Goal: Transaction & Acquisition: Purchase product/service

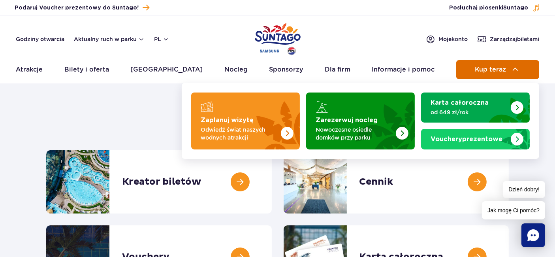
click at [515, 70] on img at bounding box center [514, 69] width 9 height 9
click at [494, 70] on span "Kup teraz" at bounding box center [489, 69] width 31 height 7
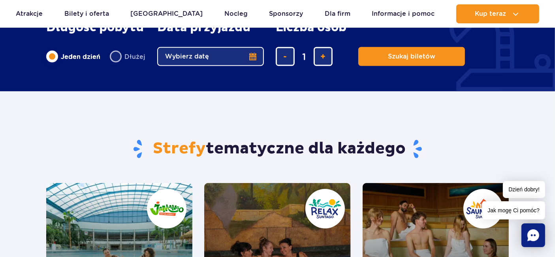
scroll to position [526, 0]
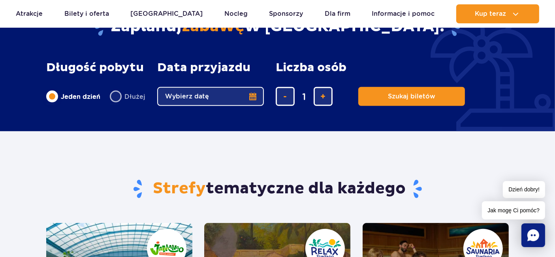
click at [253, 96] on button "Wybierz datę" at bounding box center [210, 96] width 107 height 19
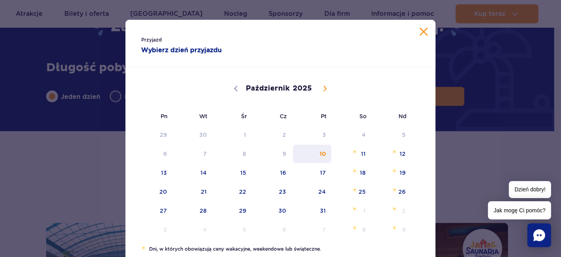
click at [323, 154] on span "10" at bounding box center [312, 153] width 40 height 18
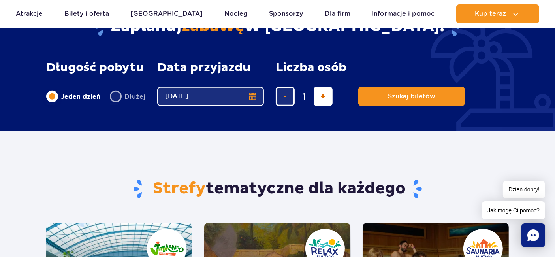
click at [322, 96] on span "dodaj bilet" at bounding box center [322, 96] width 5 height 0
type input "2"
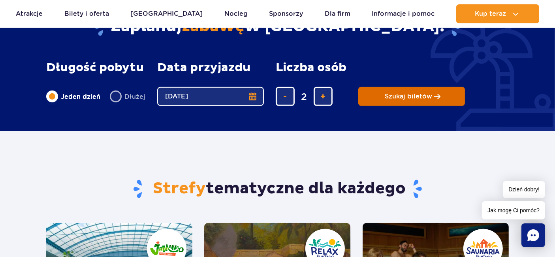
click at [410, 97] on span "Szukaj biletów" at bounding box center [407, 96] width 47 height 7
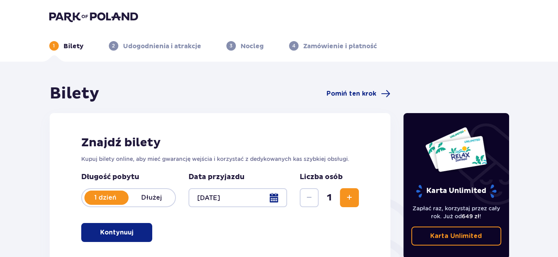
scroll to position [44, 0]
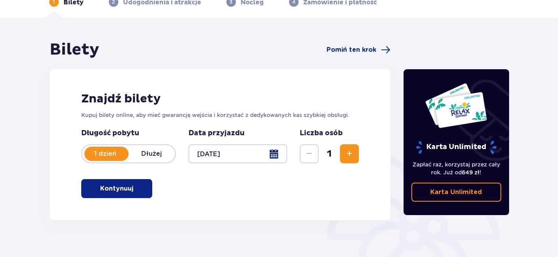
click at [350, 152] on span "Zwiększ" at bounding box center [349, 153] width 9 height 9
click at [134, 187] on span "button" at bounding box center [134, 188] width 9 height 9
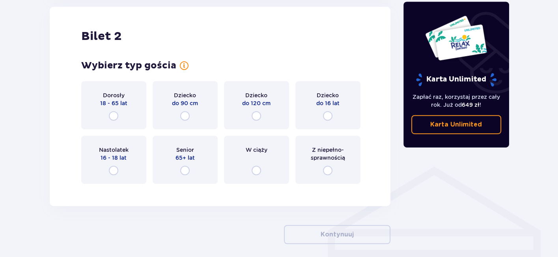
scroll to position [483, 0]
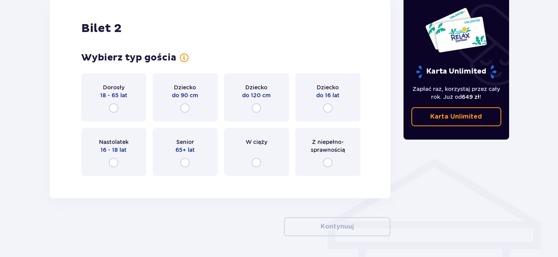
click at [115, 107] on input "radio" at bounding box center [113, 107] width 9 height 9
radio input "true"
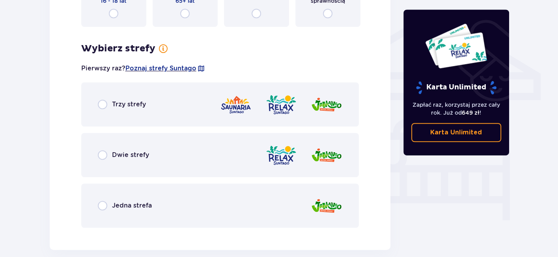
scroll to position [664, 0]
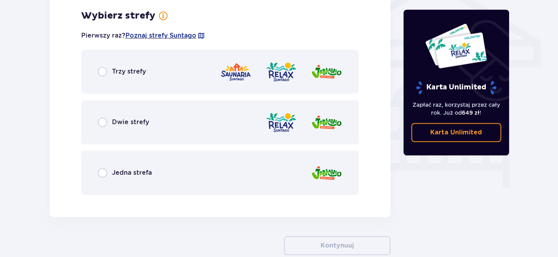
click at [103, 123] on input "radio" at bounding box center [102, 121] width 9 height 9
radio input "true"
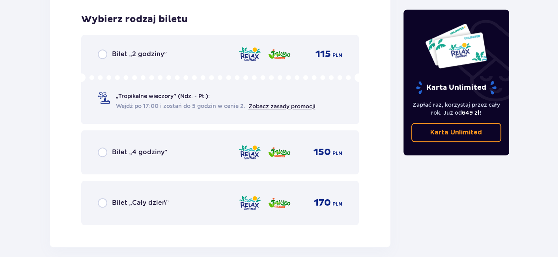
scroll to position [865, 0]
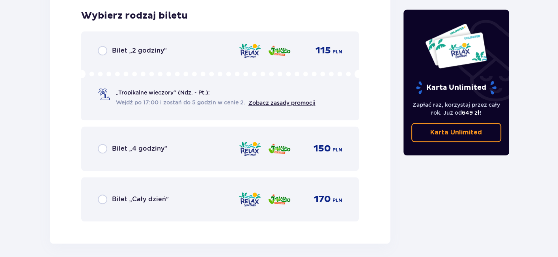
click at [102, 50] on input "radio" at bounding box center [102, 50] width 9 height 9
radio input "true"
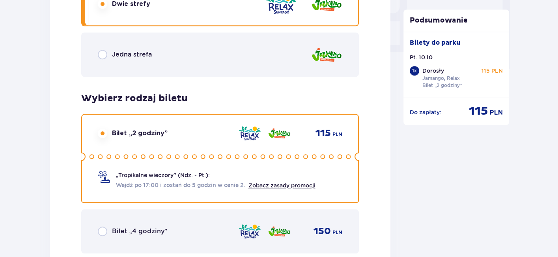
scroll to position [804, 0]
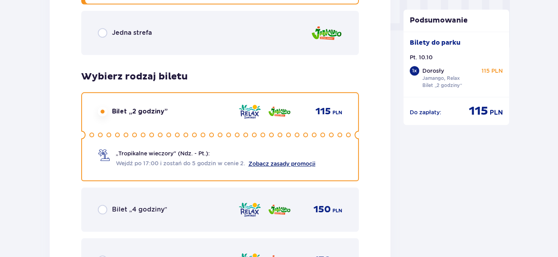
click at [270, 162] on link "Zobacz zasady promocji" at bounding box center [282, 163] width 67 height 6
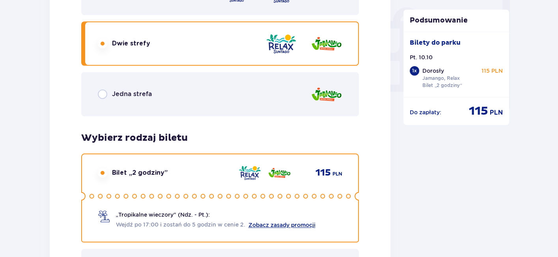
scroll to position [760, 0]
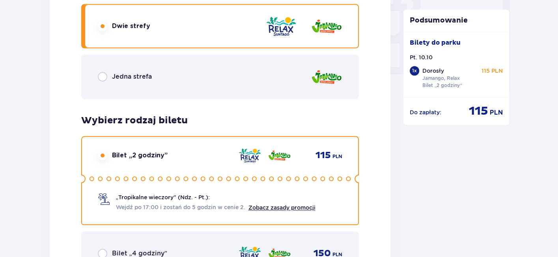
click at [124, 160] on div "Bilet „2 godziny” 115 PLN „Tropikalne wieczory" (Ndz. - Pt.): Wejdź po 17:00 i …" at bounding box center [220, 180] width 278 height 89
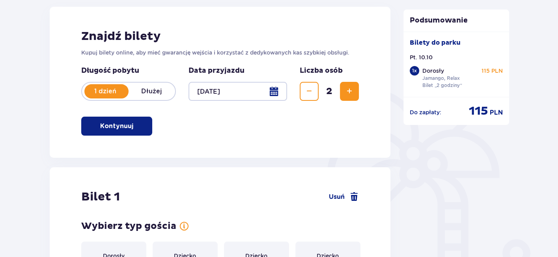
scroll to position [103, 0]
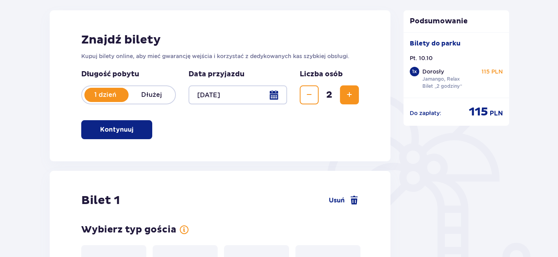
click at [125, 132] on p "Kontynuuj" at bounding box center [116, 129] width 33 height 9
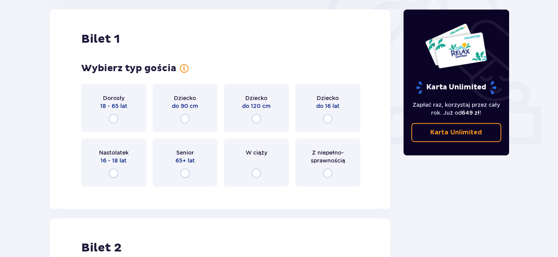
scroll to position [395, 0]
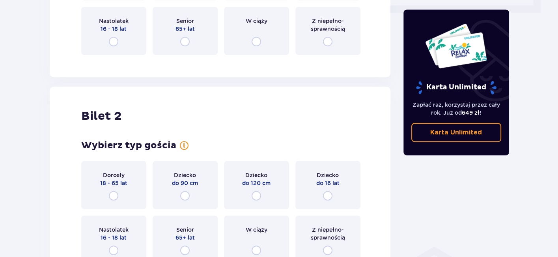
click at [113, 194] on input "radio" at bounding box center [113, 195] width 9 height 9
radio input "true"
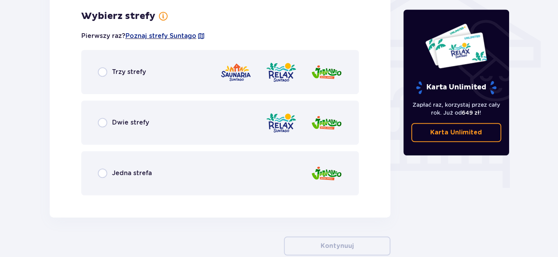
scroll to position [664, 0]
click at [103, 121] on input "radio" at bounding box center [102, 121] width 9 height 9
radio input "true"
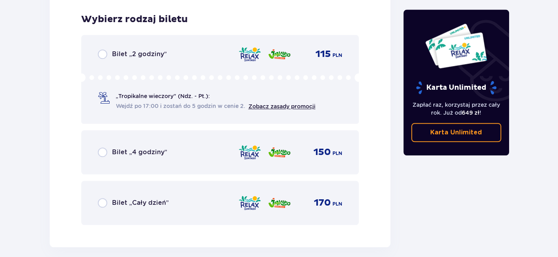
scroll to position [865, 0]
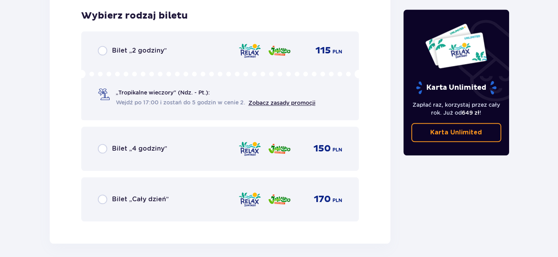
click at [101, 51] on input "radio" at bounding box center [102, 50] width 9 height 9
radio input "true"
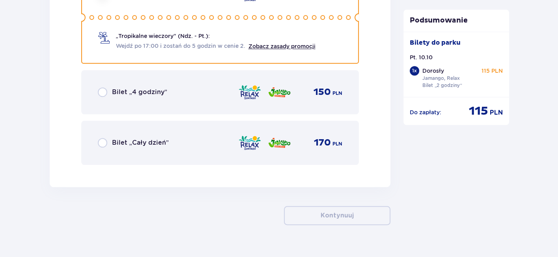
scroll to position [877, 0]
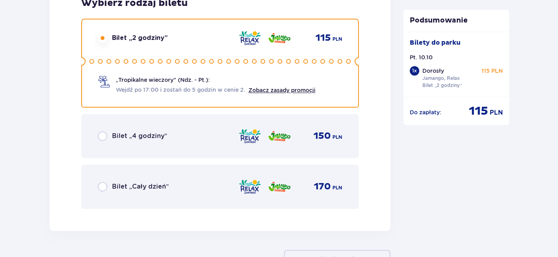
click at [101, 62] on circle at bounding box center [100, 61] width 4 height 4
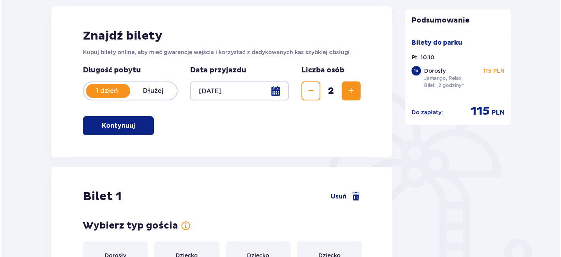
scroll to position [0, 0]
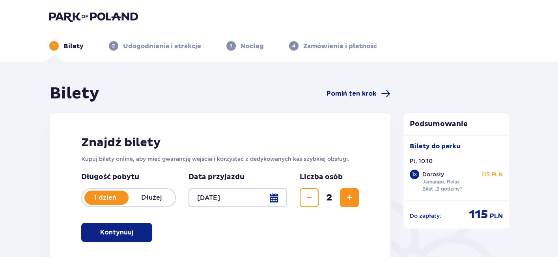
click at [376, 93] on span "Pomiń ten krok" at bounding box center [352, 93] width 50 height 9
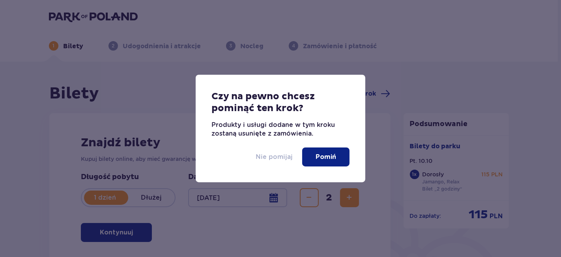
click at [278, 156] on p "Nie pomijaj" at bounding box center [274, 156] width 37 height 9
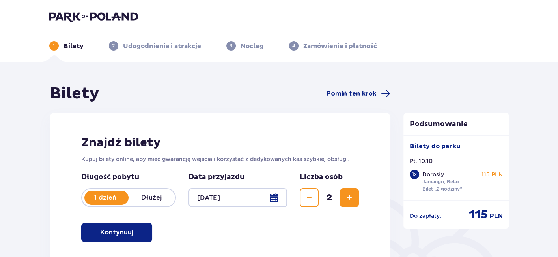
click at [124, 199] on p "1 dzień" at bounding box center [105, 197] width 47 height 9
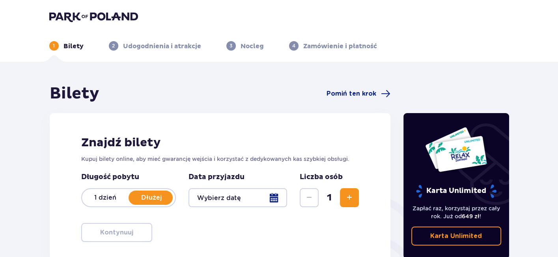
click at [120, 195] on p "1 dzień" at bounding box center [105, 197] width 47 height 9
click at [275, 197] on div at bounding box center [238, 197] width 99 height 19
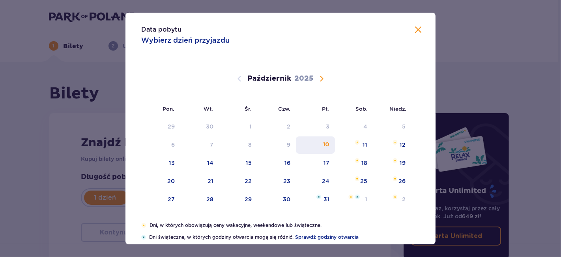
click at [325, 145] on div "10" at bounding box center [326, 145] width 6 height 8
type input "[DATE]"
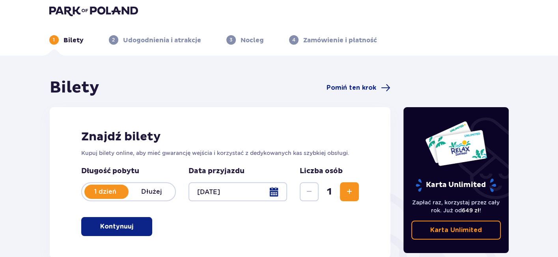
scroll to position [88, 0]
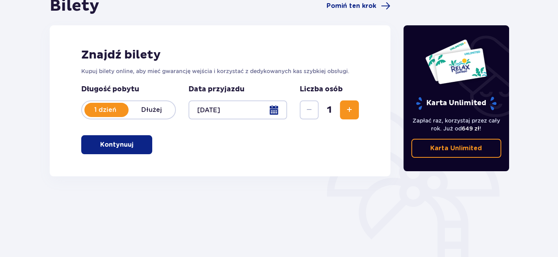
click at [353, 110] on span "Zwiększ" at bounding box center [349, 109] width 9 height 9
click at [136, 141] on span "button" at bounding box center [134, 144] width 9 height 9
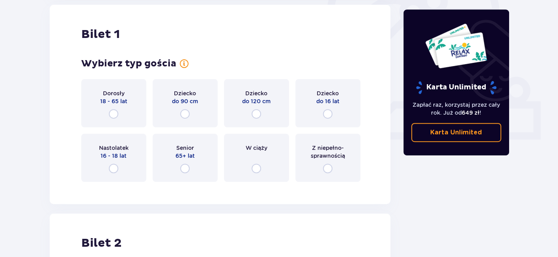
scroll to position [264, 0]
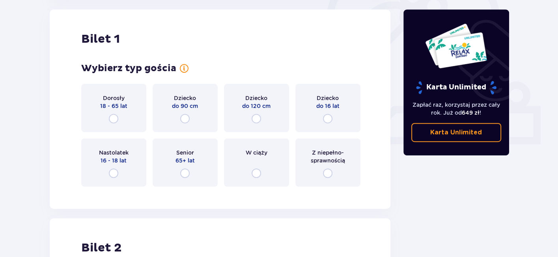
click at [115, 118] on input "radio" at bounding box center [113, 118] width 9 height 9
radio input "true"
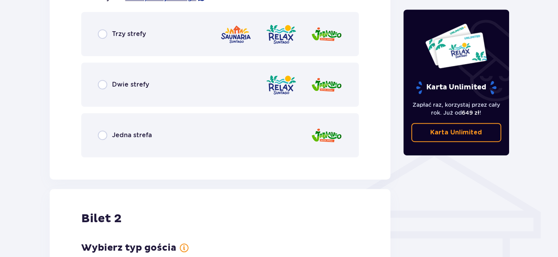
scroll to position [675, 0]
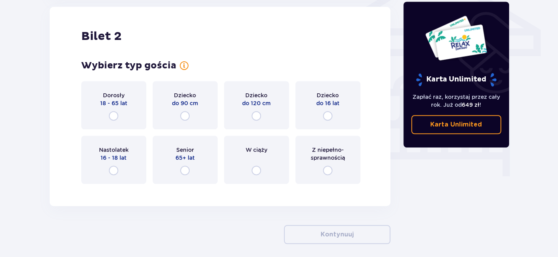
click at [112, 115] on input "radio" at bounding box center [113, 115] width 9 height 9
radio input "true"
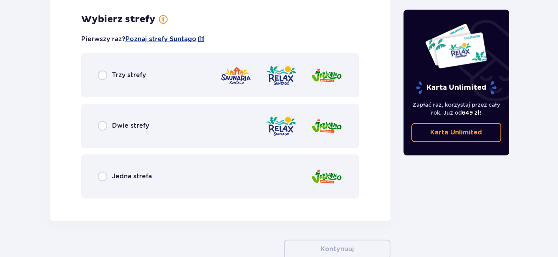
scroll to position [865, 0]
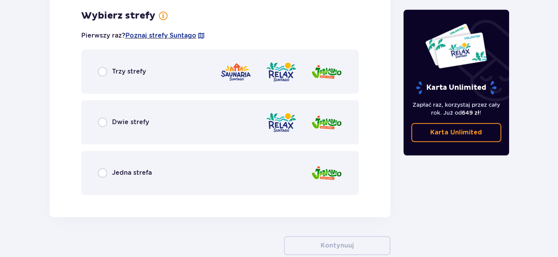
click at [103, 118] on input "radio" at bounding box center [102, 121] width 9 height 9
radio input "true"
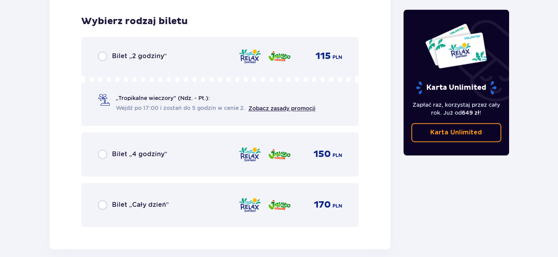
scroll to position [1066, 0]
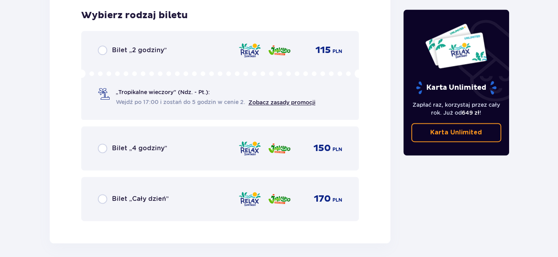
click at [182, 69] on icon at bounding box center [220, 73] width 278 height 9
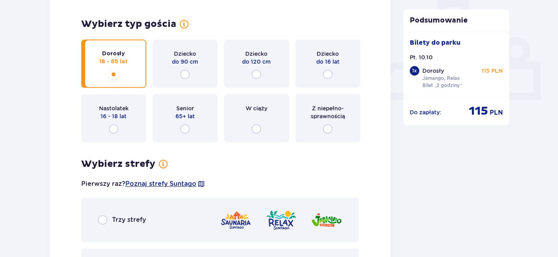
scroll to position [439, 0]
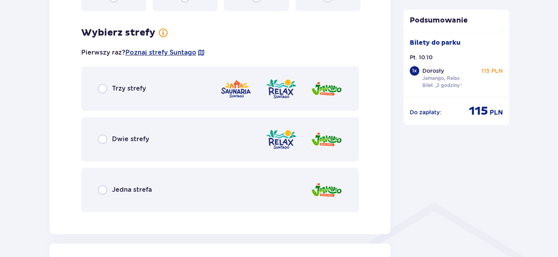
click at [103, 139] on input "radio" at bounding box center [102, 138] width 9 height 9
radio input "true"
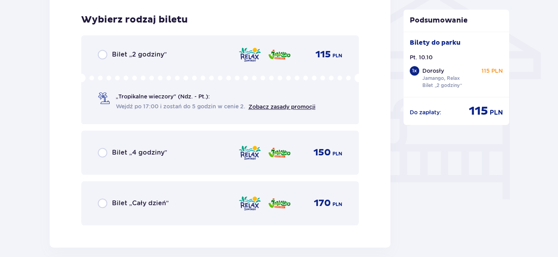
scroll to position [656, 0]
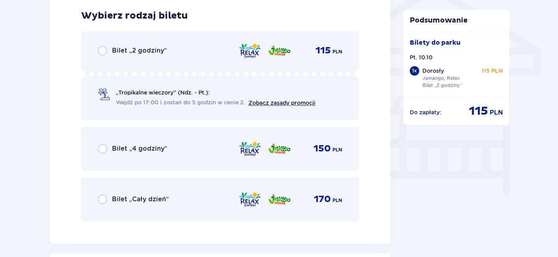
click at [103, 48] on input "radio" at bounding box center [102, 50] width 9 height 9
radio input "true"
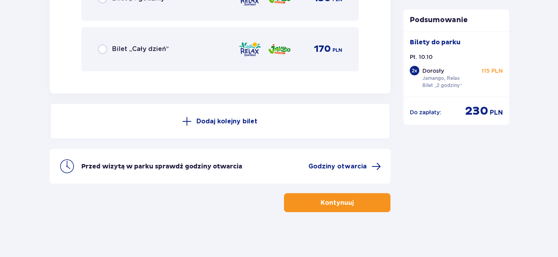
scroll to position [1443, 0]
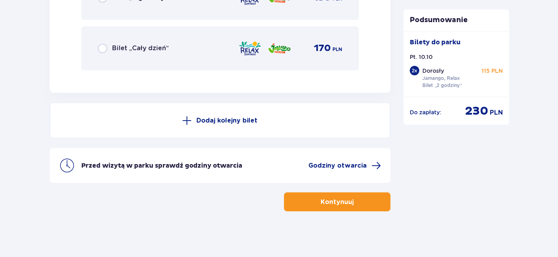
click at [357, 200] on span "button" at bounding box center [355, 201] width 9 height 9
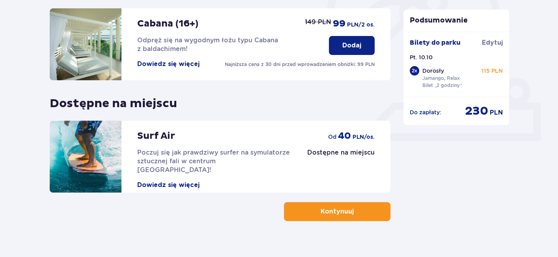
scroll to position [278, 0]
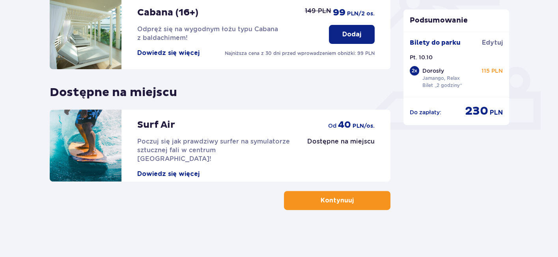
click at [357, 199] on span "button" at bounding box center [355, 199] width 9 height 9
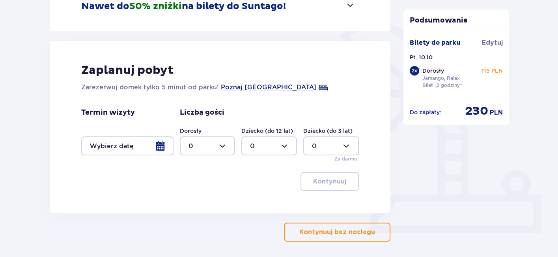
scroll to position [206, 0]
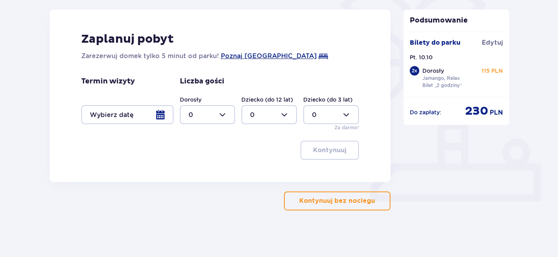
click at [356, 201] on p "Kontynuuj bez noclegu" at bounding box center [338, 200] width 76 height 9
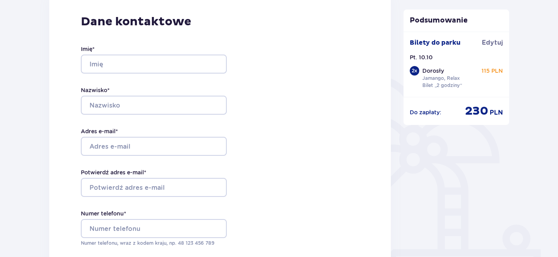
scroll to position [131, 0]
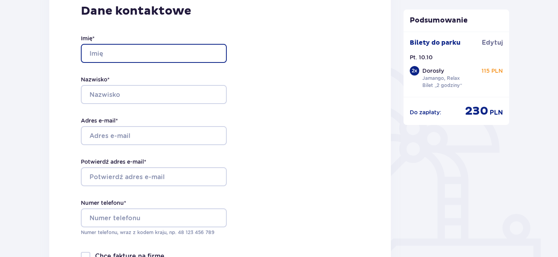
click at [124, 52] on input "Imię *" at bounding box center [154, 53] width 146 height 19
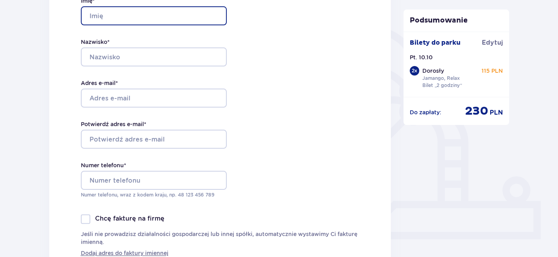
scroll to position [219, 0]
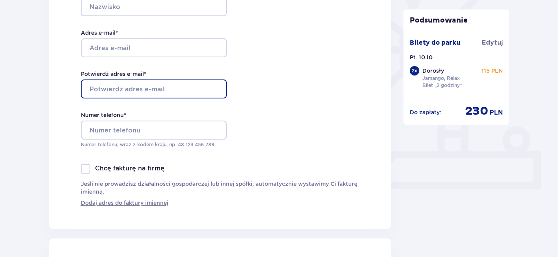
click at [178, 86] on input "Potwierdź adres e-mail *" at bounding box center [154, 88] width 146 height 19
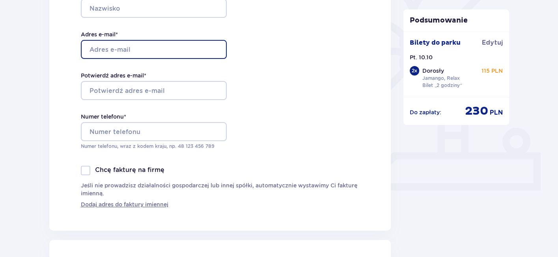
click at [137, 46] on input "Adres e-mail *" at bounding box center [154, 49] width 146 height 19
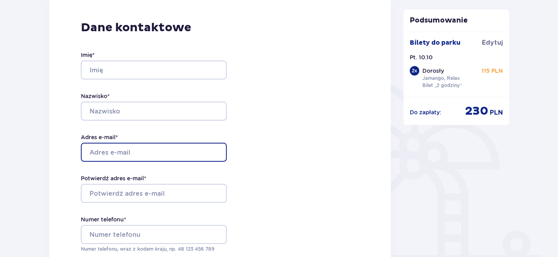
scroll to position [128, 0]
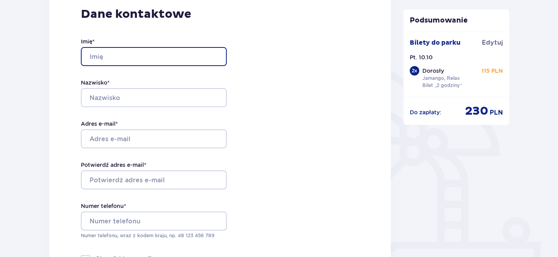
click at [123, 58] on input "Imię *" at bounding box center [154, 56] width 146 height 19
type input "Agnieszka"
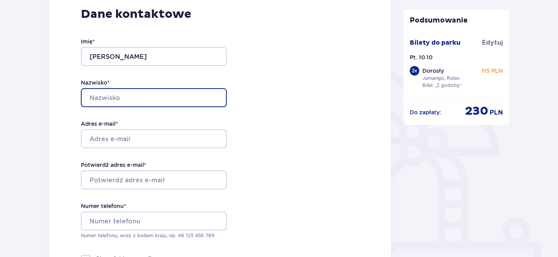
type input "Korbin"
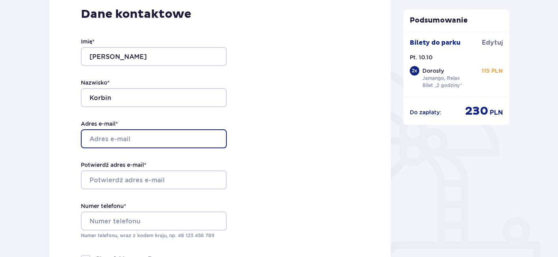
type input "aga.korbin@gmail.com"
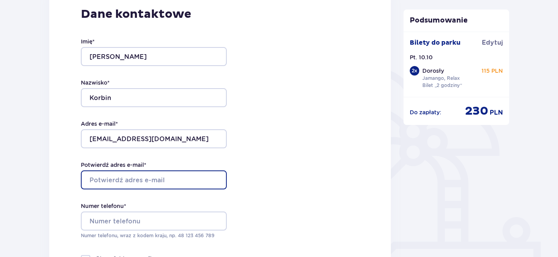
type input "aga.korbin@gmail.com"
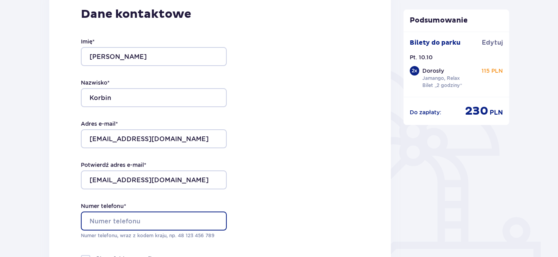
type input "601807616"
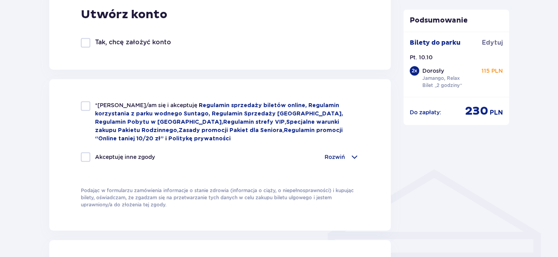
scroll to position [479, 0]
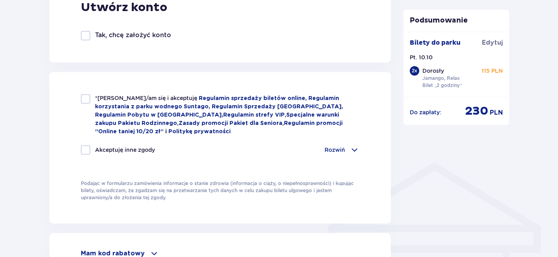
click at [86, 148] on div at bounding box center [85, 149] width 9 height 9
checkbox input "true"
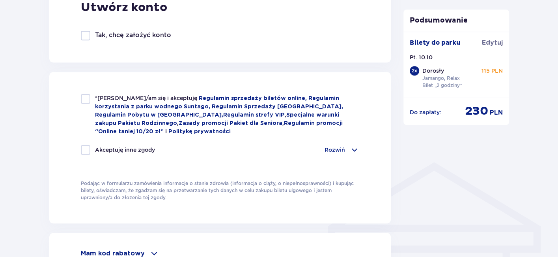
checkbox input "true"
click at [87, 97] on div at bounding box center [85, 98] width 9 height 9
checkbox input "true"
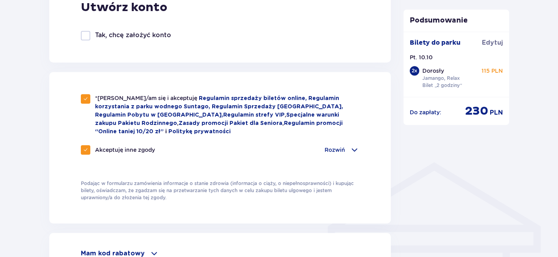
scroll to position [611, 0]
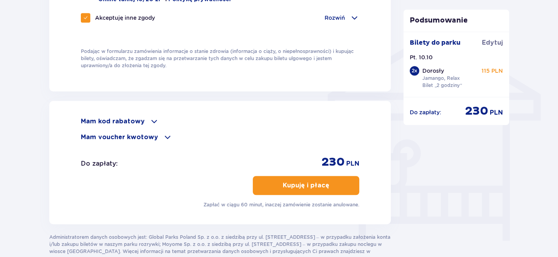
click at [318, 183] on p "Kupuję i płacę" at bounding box center [306, 185] width 47 height 9
